Goal: Check status: Check status

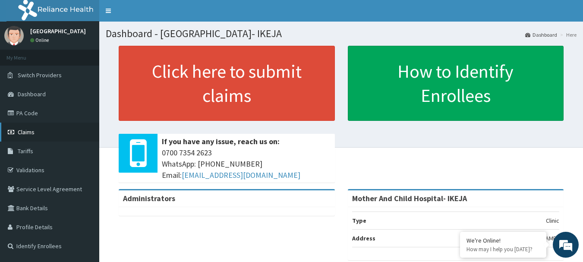
click at [29, 134] on span "Claims" at bounding box center [26, 132] width 17 height 8
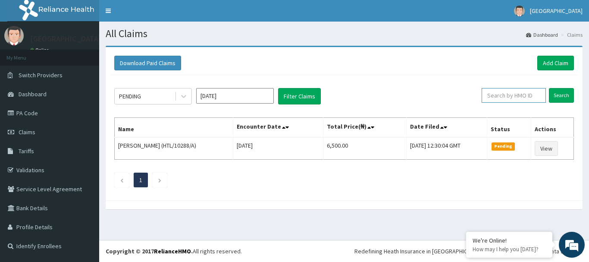
click at [513, 94] on input "text" at bounding box center [514, 95] width 64 height 15
type input "XCR/10014/A"
click at [565, 96] on input "Search" at bounding box center [561, 95] width 25 height 15
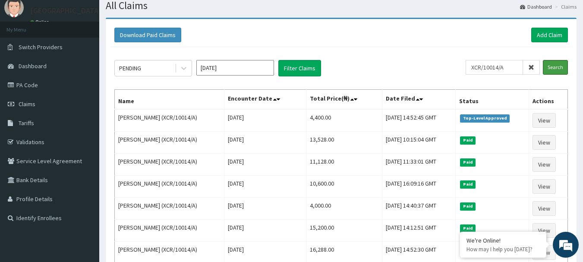
scroll to position [43, 0]
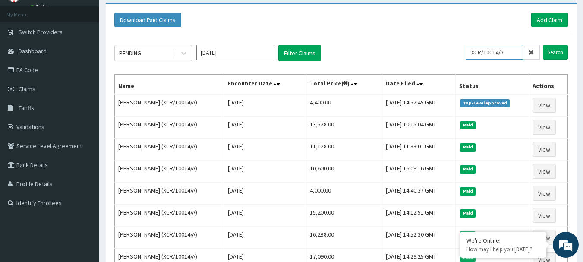
drag, startPoint x: 510, startPoint y: 51, endPoint x: 462, endPoint y: 62, distance: 49.5
click at [462, 62] on div "PENDING [DATE] Filter Claims XCR/10014/A Search Name Encounter Date Total Price…" at bounding box center [341, 246] width 462 height 429
click at [554, 56] on input "Search" at bounding box center [554, 52] width 25 height 15
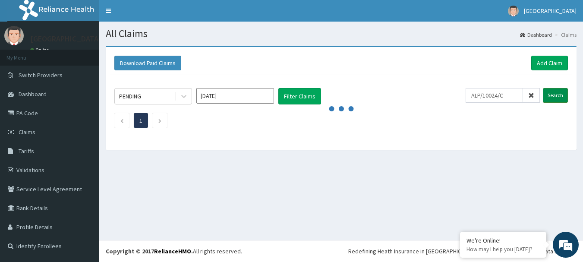
scroll to position [0, 0]
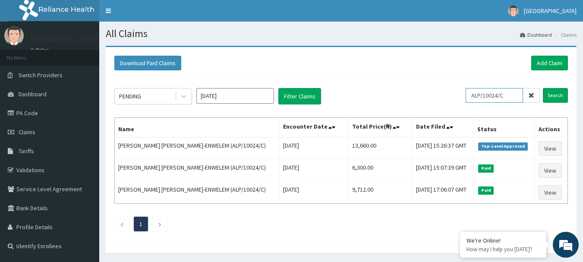
click at [518, 97] on input "ALP/10024/C" at bounding box center [493, 95] width 57 height 15
type input "A"
click at [557, 96] on input "Search" at bounding box center [554, 95] width 25 height 15
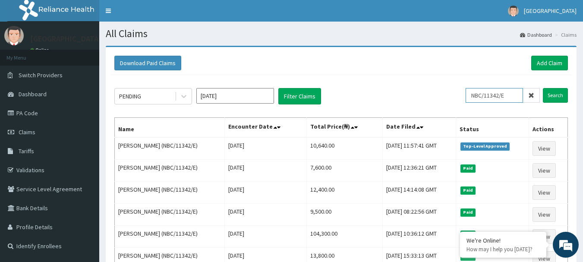
click at [512, 92] on input "NBC/11342/E" at bounding box center [493, 95] width 57 height 15
type input "NBC/11342/D"
click at [551, 95] on input "Search" at bounding box center [554, 95] width 25 height 15
